Goal: Task Accomplishment & Management: Manage account settings

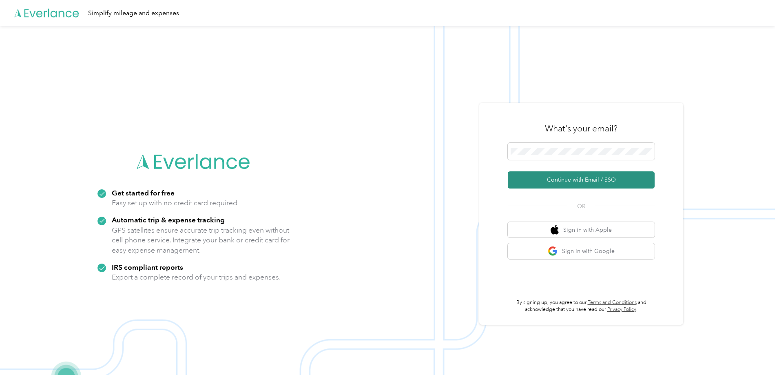
click at [571, 182] on button "Continue with Email / SSO" at bounding box center [581, 179] width 147 height 17
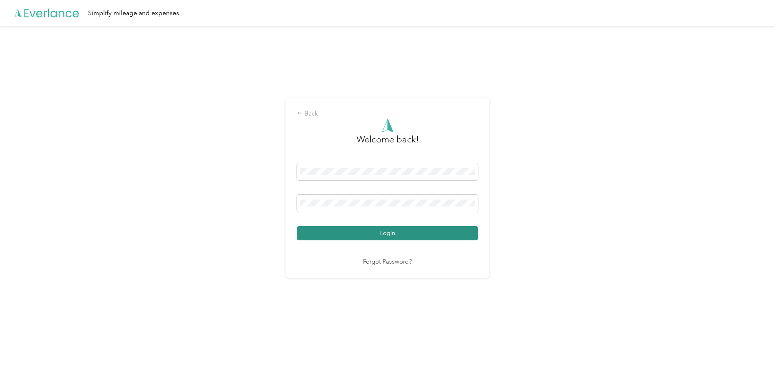
click at [395, 237] on button "Login" at bounding box center [387, 233] width 181 height 14
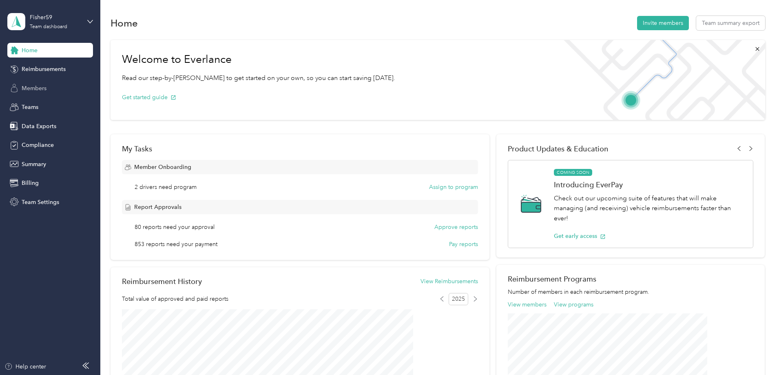
click at [44, 89] on span "Members" at bounding box center [34, 88] width 25 height 9
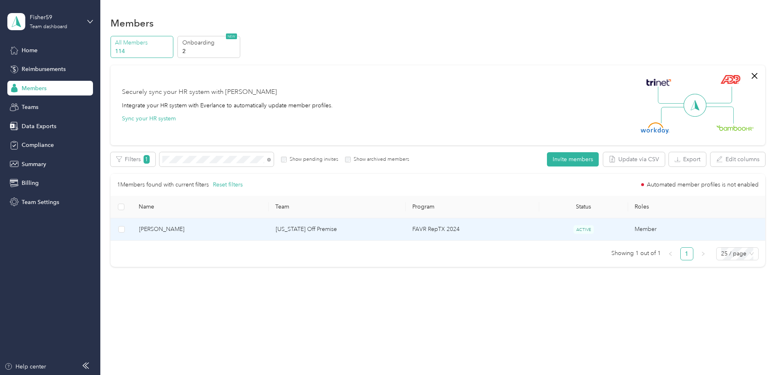
click at [388, 228] on td "[US_STATE] Off Premise" at bounding box center [337, 229] width 137 height 22
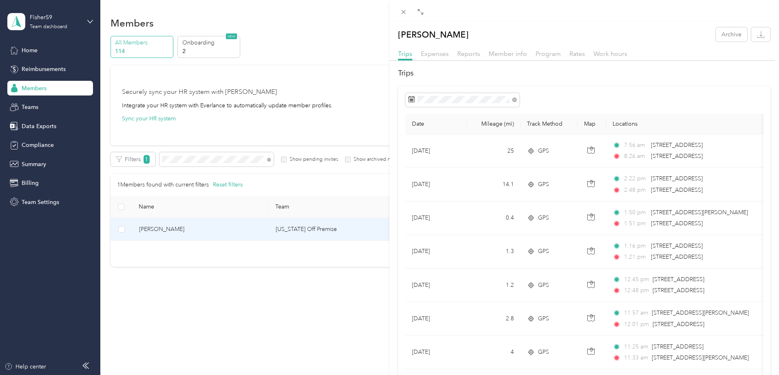
click at [34, 145] on div "[PERSON_NAME] Archive Trips Expenses Reports Member info Program Rates Work hou…" at bounding box center [389, 187] width 779 height 375
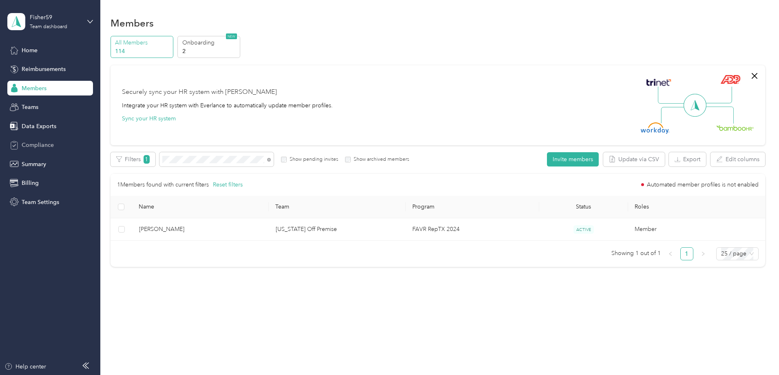
click at [34, 145] on span "Compliance" at bounding box center [38, 145] width 32 height 9
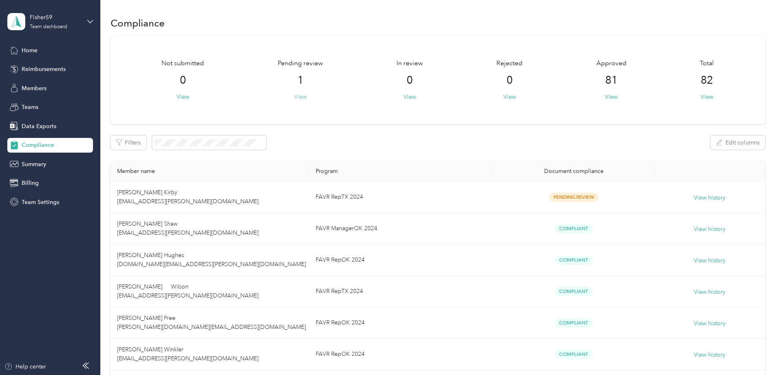
click at [307, 98] on button "View" at bounding box center [300, 97] width 13 height 9
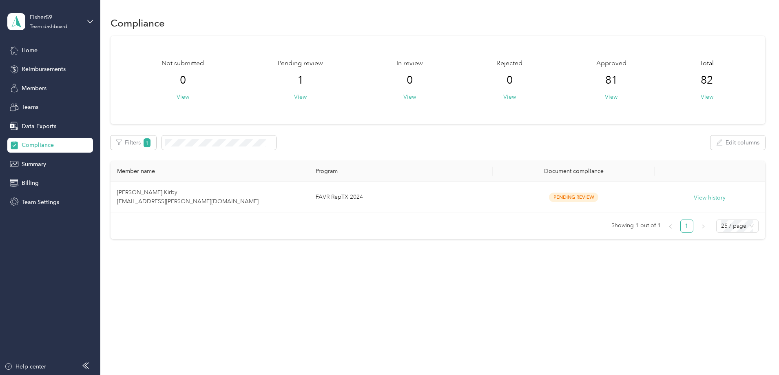
click at [432, 257] on div "Compliance Not submitted 0 View Pending review 1 View In review 0 View Rejected…" at bounding box center [437, 142] width 675 height 284
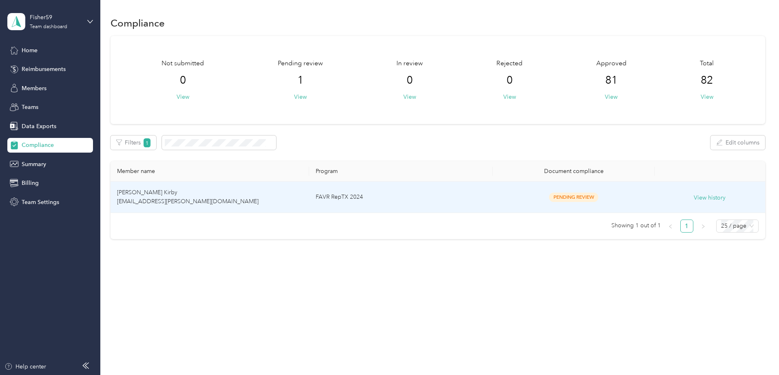
click at [453, 202] on td "FAVR RepTX 2024" at bounding box center [401, 197] width 184 height 31
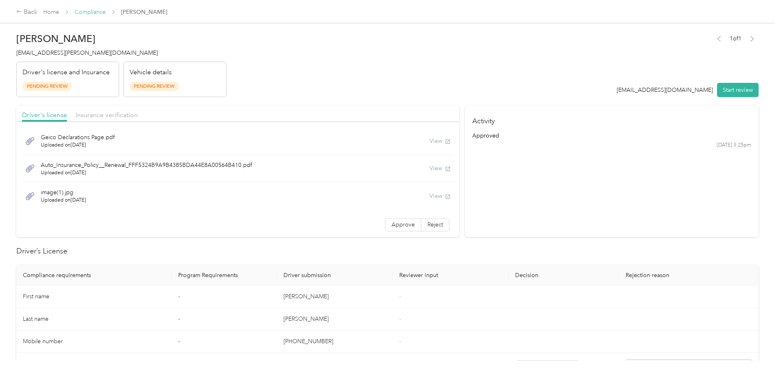
click at [106, 12] on link "Compliance" at bounding box center [90, 12] width 31 height 7
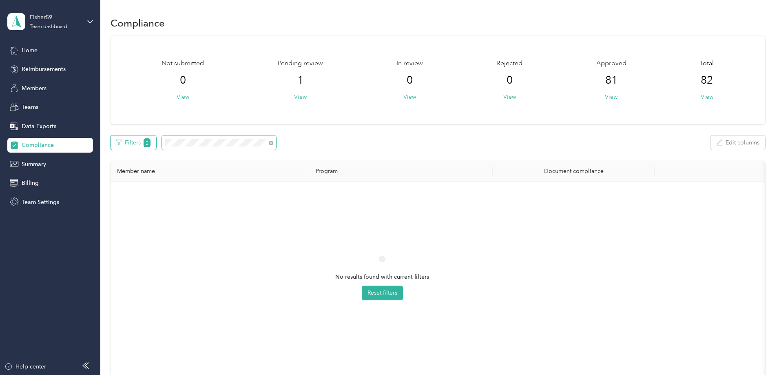
click at [184, 140] on div "Filters 2 Edit columns" at bounding box center [438, 142] width 655 height 14
click at [199, 140] on div "Filters 2 Edit columns" at bounding box center [438, 142] width 655 height 14
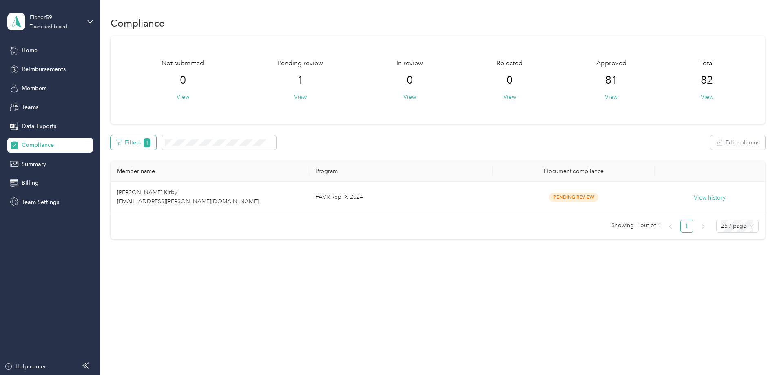
click at [151, 140] on span "1" at bounding box center [147, 142] width 7 height 9
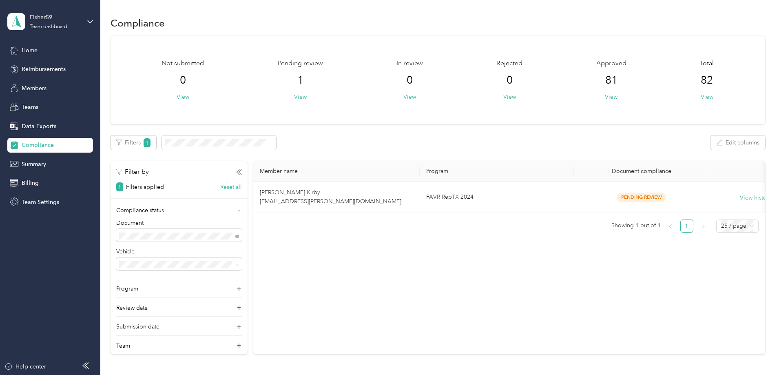
click at [123, 111] on div "Not submitted 0 View Pending review 1 View In review 0 View Rejected 0 View App…" at bounding box center [438, 195] width 655 height 319
click at [38, 146] on span "Compliance" at bounding box center [38, 145] width 32 height 9
click at [39, 145] on span "Compliance" at bounding box center [38, 145] width 32 height 9
click at [242, 188] on button "Reset all" at bounding box center [231, 187] width 22 height 9
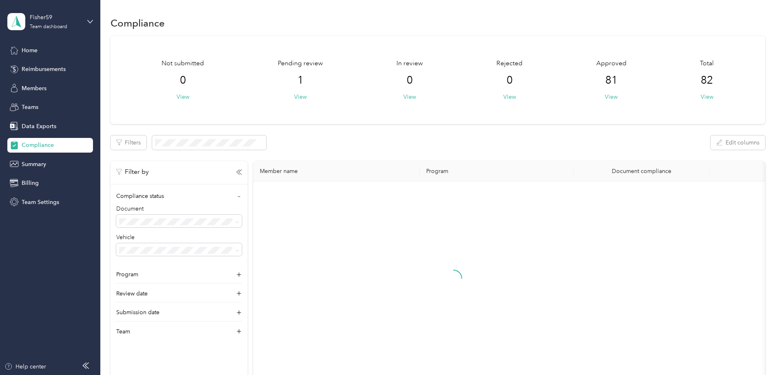
click at [124, 165] on div "Not submitted 0 View Pending review 1 View In review 0 View Rejected 0 View App…" at bounding box center [438, 213] width 655 height 354
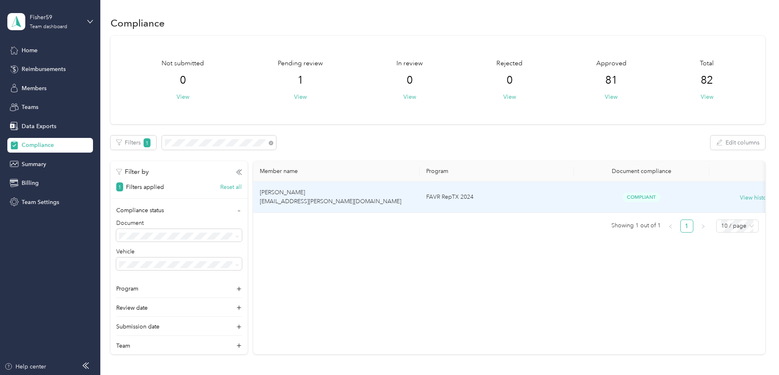
click at [371, 195] on td "[PERSON_NAME] [EMAIL_ADDRESS][PERSON_NAME][DOMAIN_NAME]" at bounding box center [336, 197] width 166 height 31
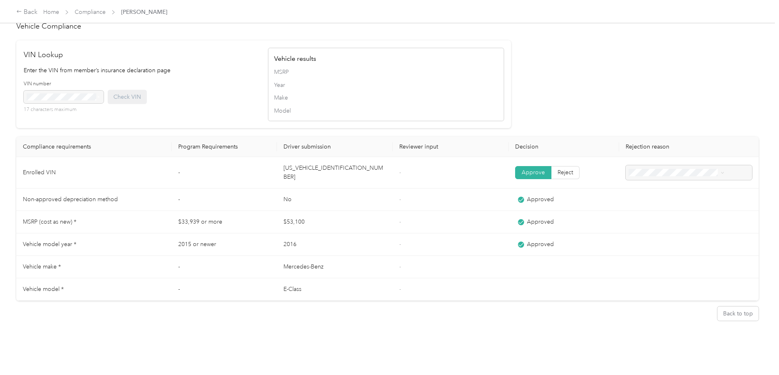
scroll to position [623, 0]
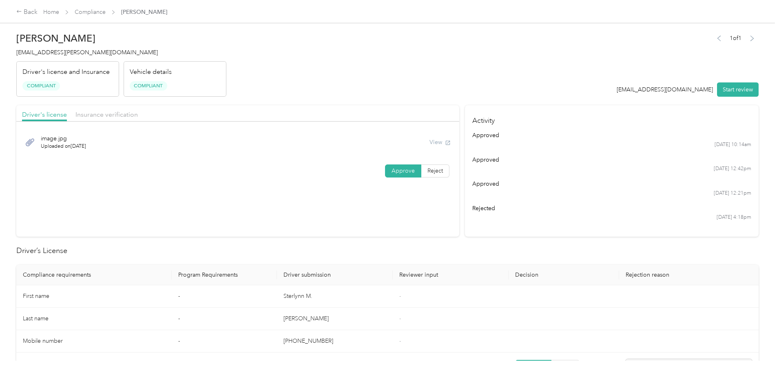
scroll to position [0, 0]
click at [412, 67] on header "[PERSON_NAME] [EMAIL_ADDRESS][PERSON_NAME][DOMAIN_NAME] Driver's license and In…" at bounding box center [387, 63] width 743 height 69
click at [106, 10] on link "Compliance" at bounding box center [90, 12] width 31 height 7
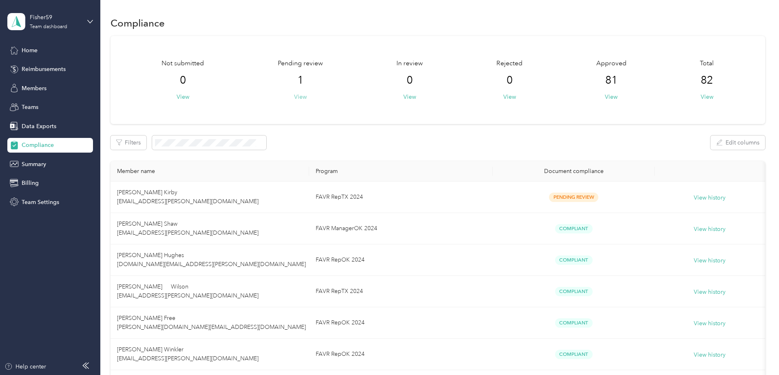
click at [307, 96] on button "View" at bounding box center [300, 97] width 13 height 9
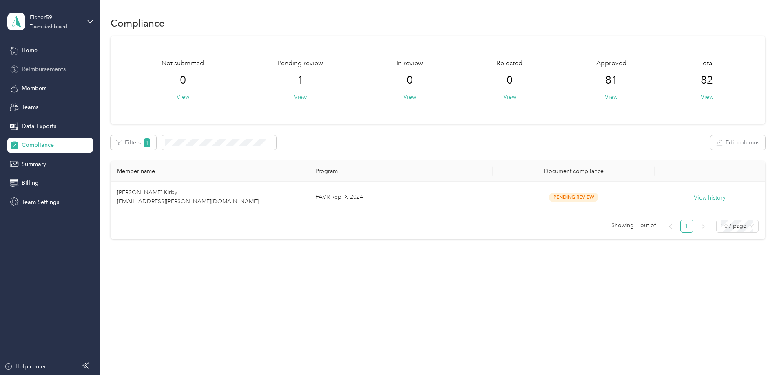
click at [53, 64] on div "Reimbursements" at bounding box center [50, 69] width 86 height 15
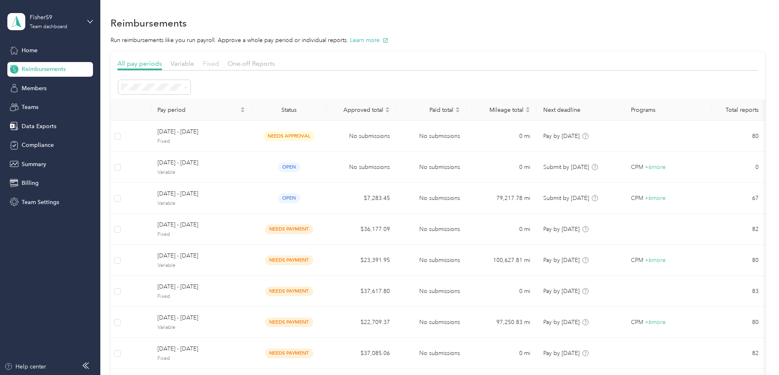
click at [219, 62] on span "Fixed" at bounding box center [211, 64] width 16 height 8
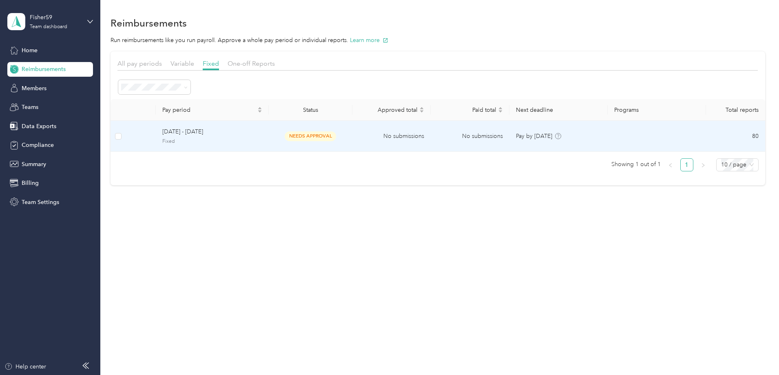
click at [262, 139] on span "Fixed" at bounding box center [212, 141] width 100 height 7
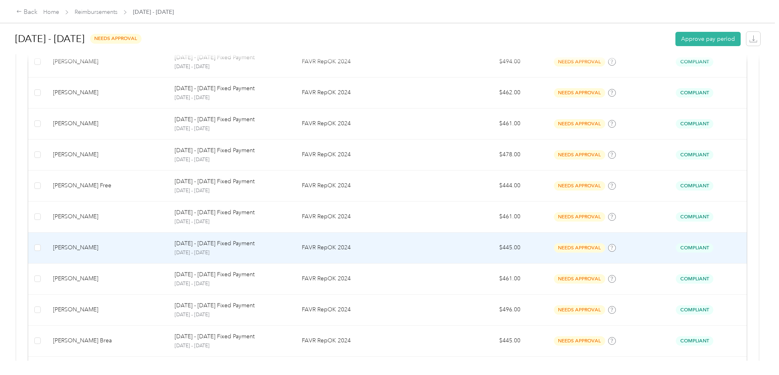
scroll to position [729, 0]
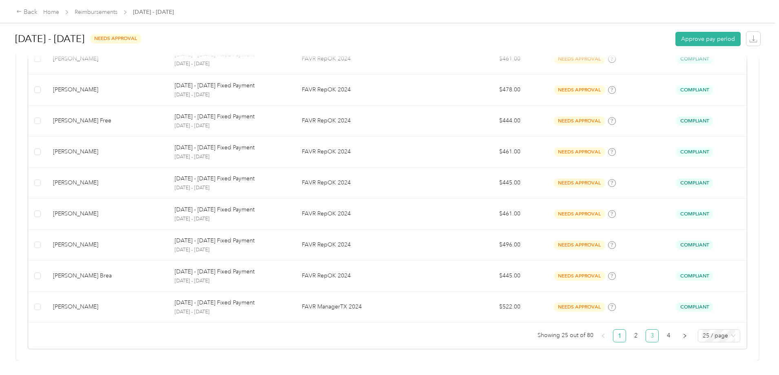
click at [646, 330] on link "3" at bounding box center [652, 336] width 12 height 12
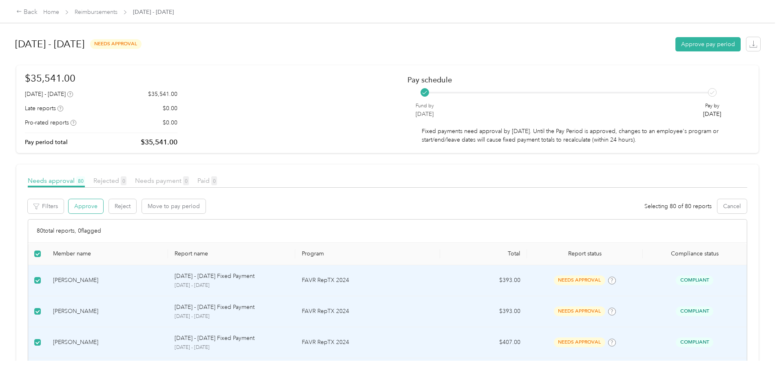
click at [103, 211] on button "Approve" at bounding box center [86, 206] width 35 height 14
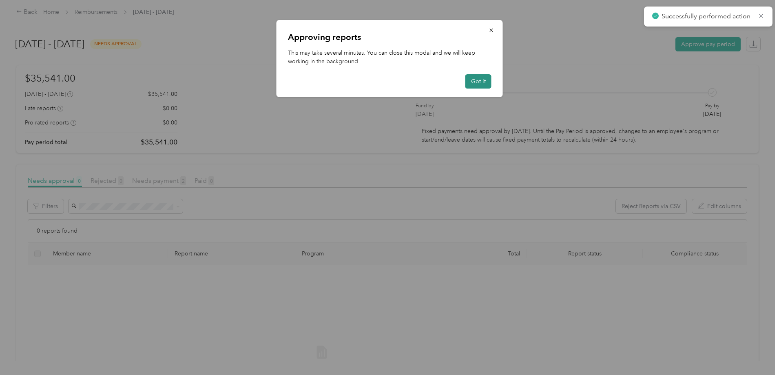
click at [486, 83] on button "Got it" at bounding box center [479, 81] width 26 height 14
